Goal: Information Seeking & Learning: Learn about a topic

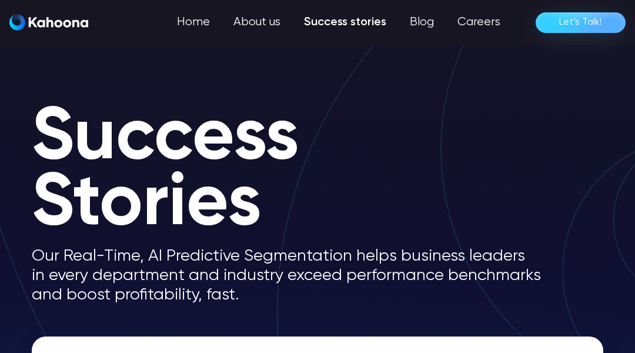
scroll to position [1225, 0]
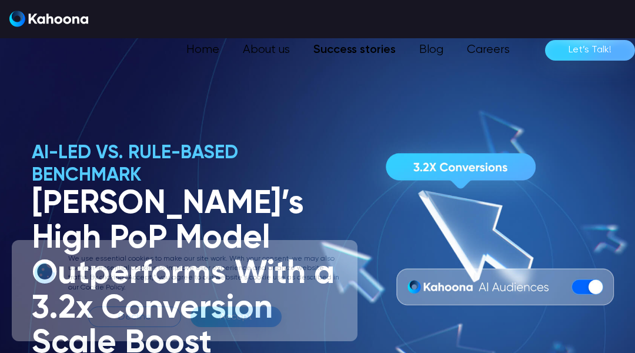
scroll to position [2718, 0]
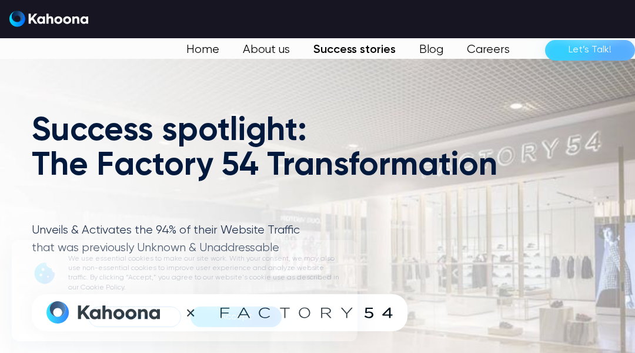
scroll to position [3115, 0]
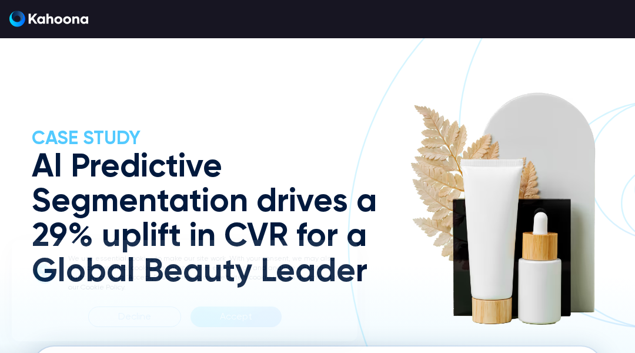
scroll to position [3329, 0]
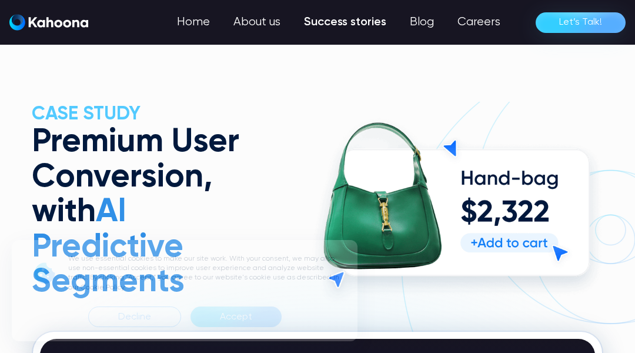
scroll to position [3253, 0]
